Goal: Navigation & Orientation: Find specific page/section

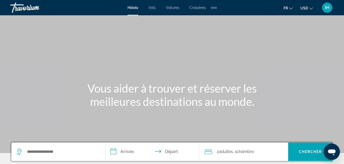
click at [309, 8] on button "USD USD ($) MXN (Mex$) CAD (Can$) GBP (£) EUR (€) AUD (A$) NZD (NZ$) CNY (CN¥)" at bounding box center [306, 7] width 12 height 7
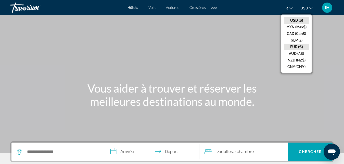
click at [302, 47] on button "EUR (€)" at bounding box center [296, 47] width 25 height 7
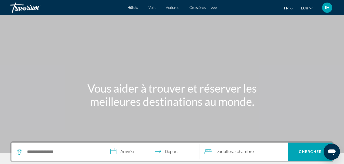
drag, startPoint x: 312, startPoint y: 29, endPoint x: 295, endPoint y: 12, distance: 23.8
click at [295, 12] on div "**********" at bounding box center [172, 82] width 344 height 164
